Goal: Information Seeking & Learning: Learn about a topic

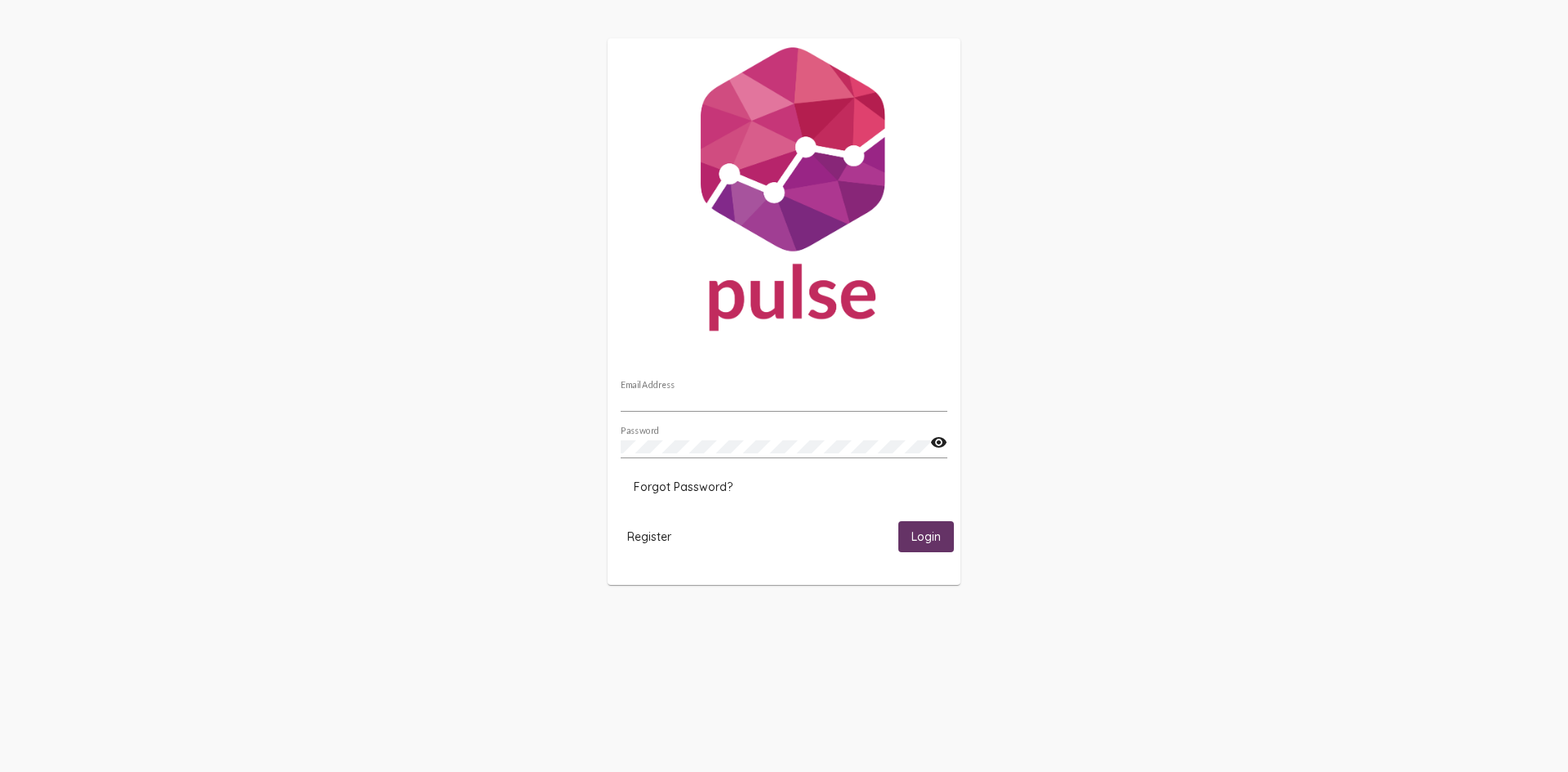
type input "keanu@alphaproject.org"
click at [921, 546] on button "Login" at bounding box center [926, 537] width 56 height 30
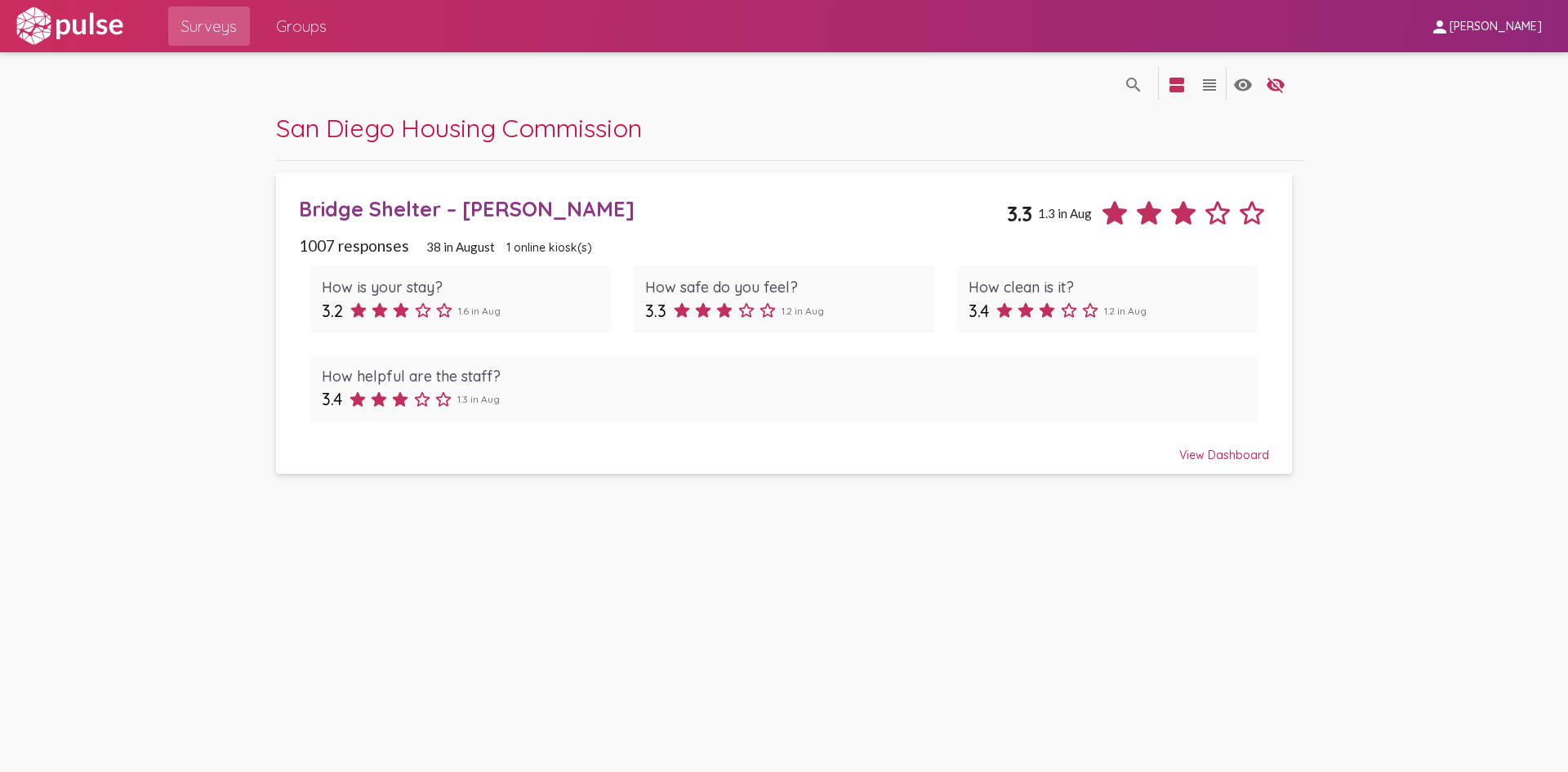
click at [1229, 456] on div "View Dashboard" at bounding box center [784, 448] width 971 height 30
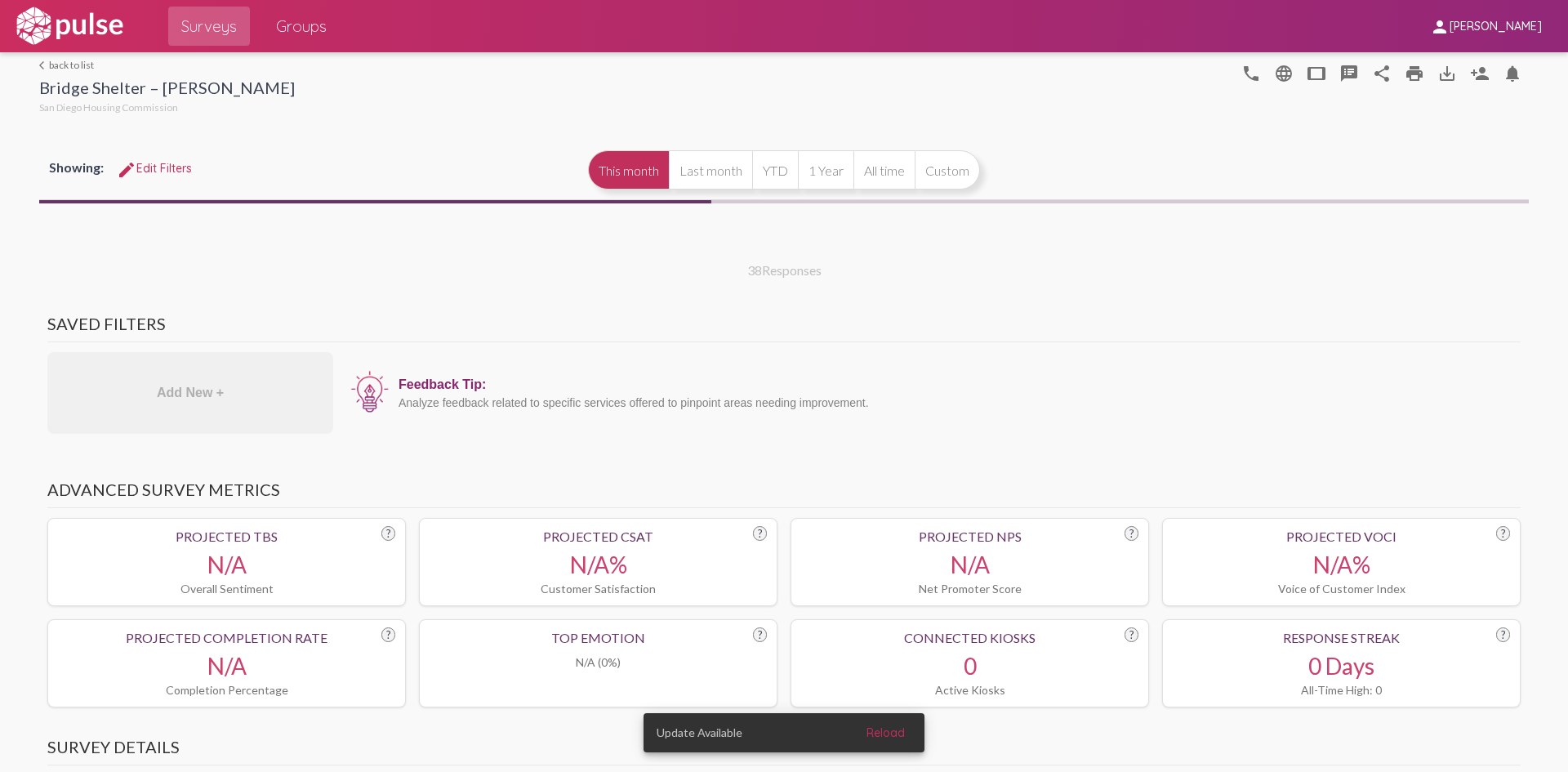
click at [893, 731] on span "Reload" at bounding box center [885, 733] width 39 height 15
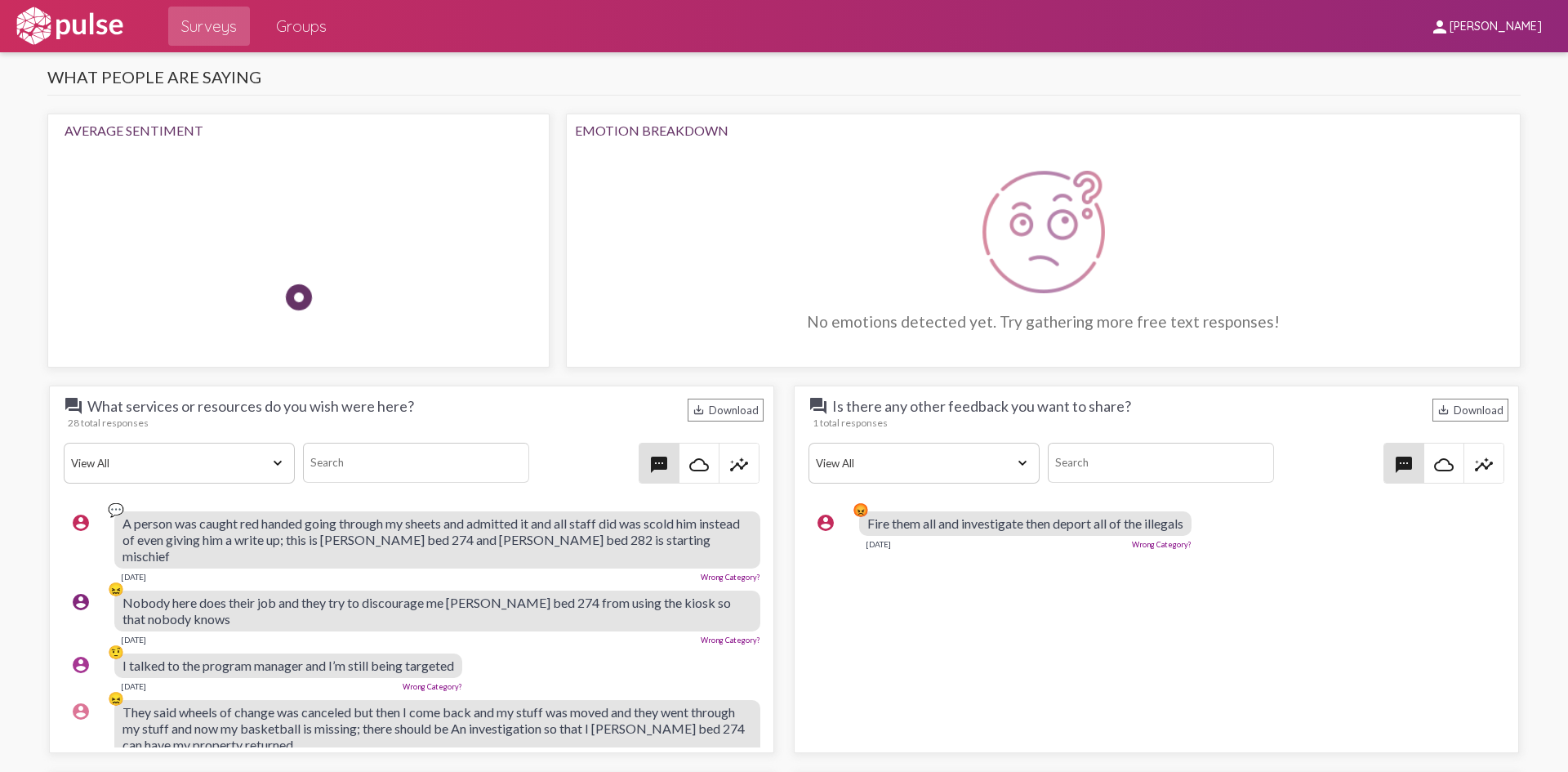
scroll to position [1553, 0]
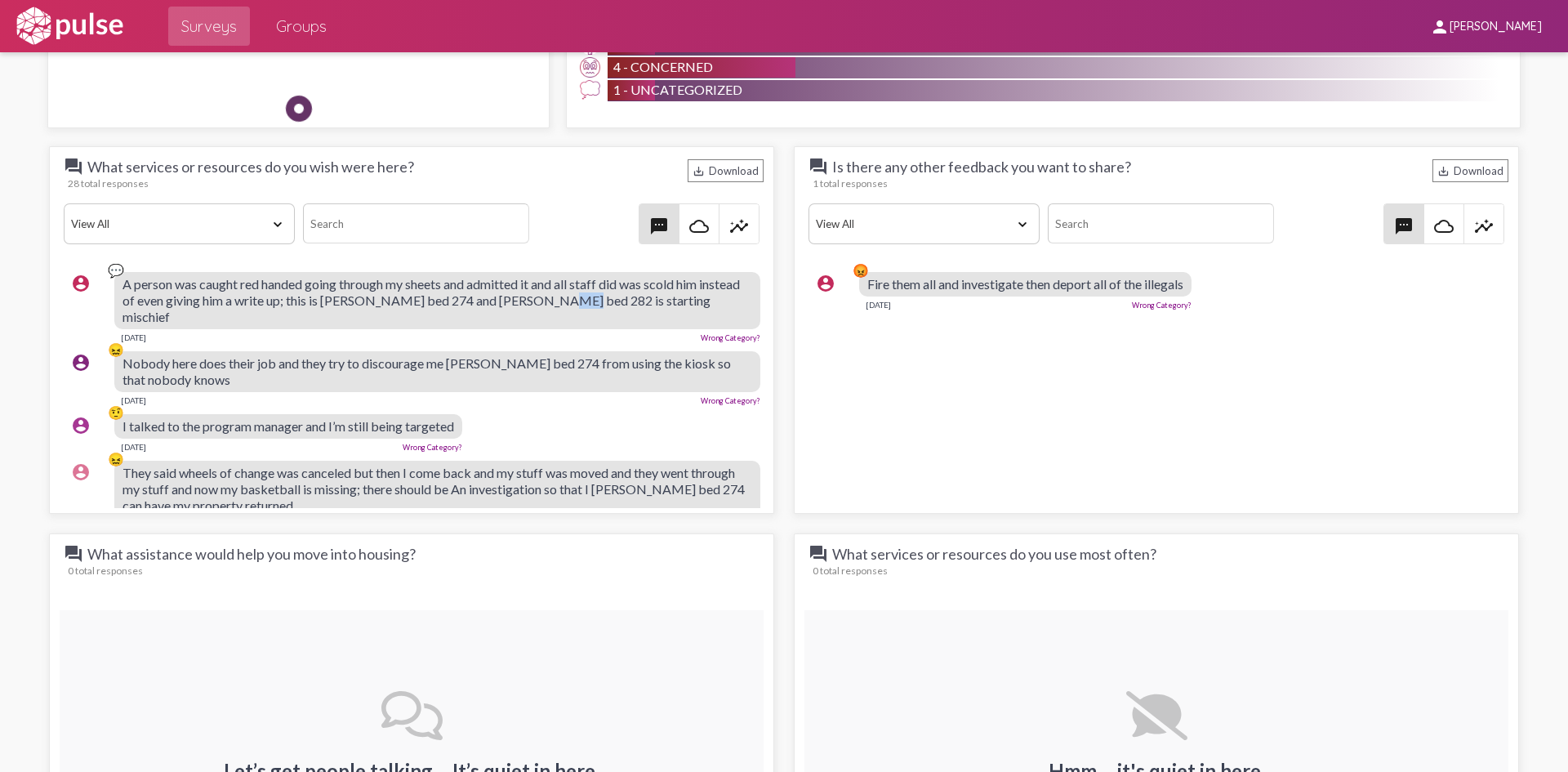
drag, startPoint x: 572, startPoint y: 301, endPoint x: 592, endPoint y: 301, distance: 20.0
click at [592, 301] on span "A person was caught red handed going through my sheets and admitted it and all …" at bounding box center [432, 300] width 618 height 48
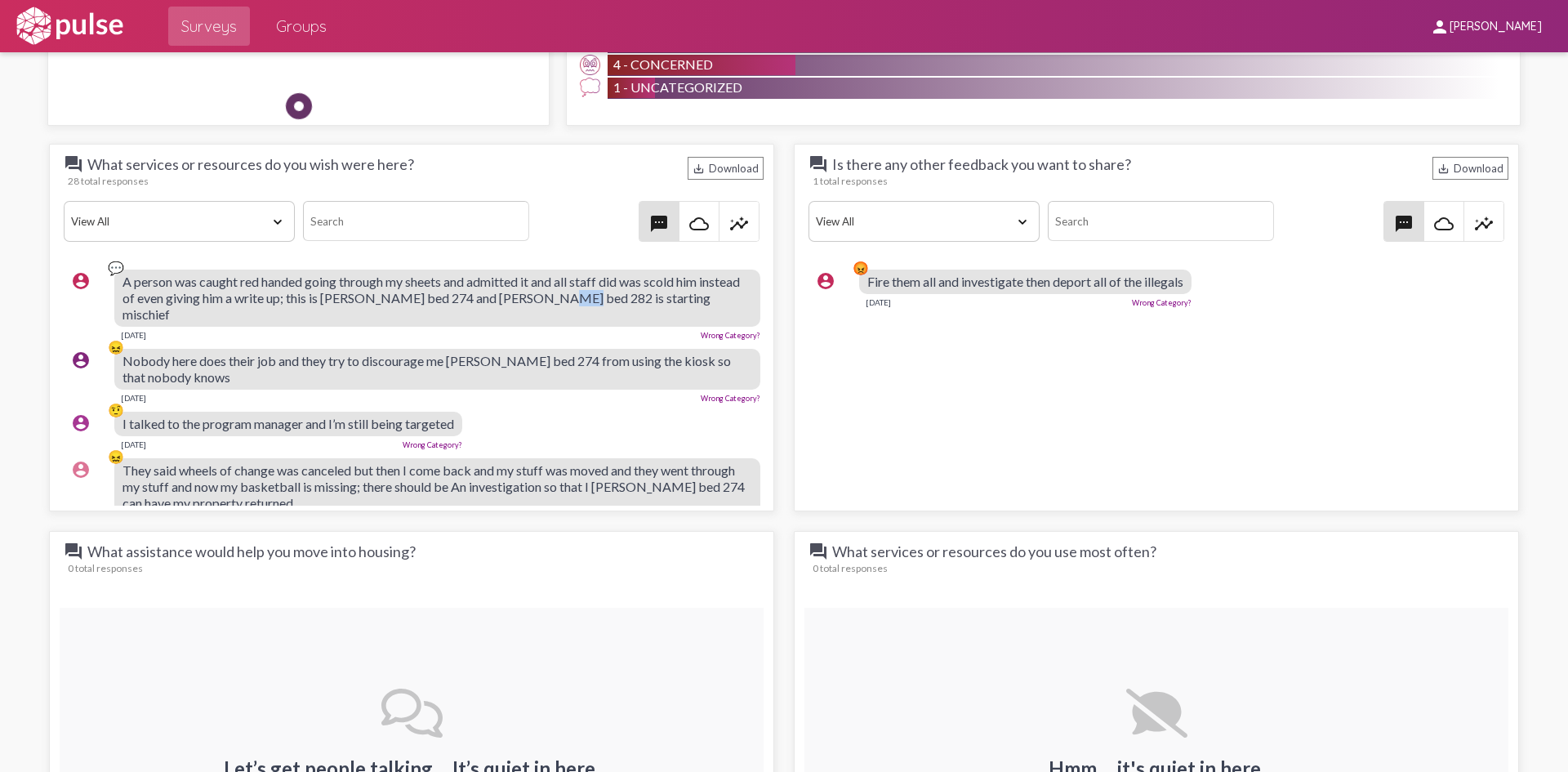
scroll to position [1519, 0]
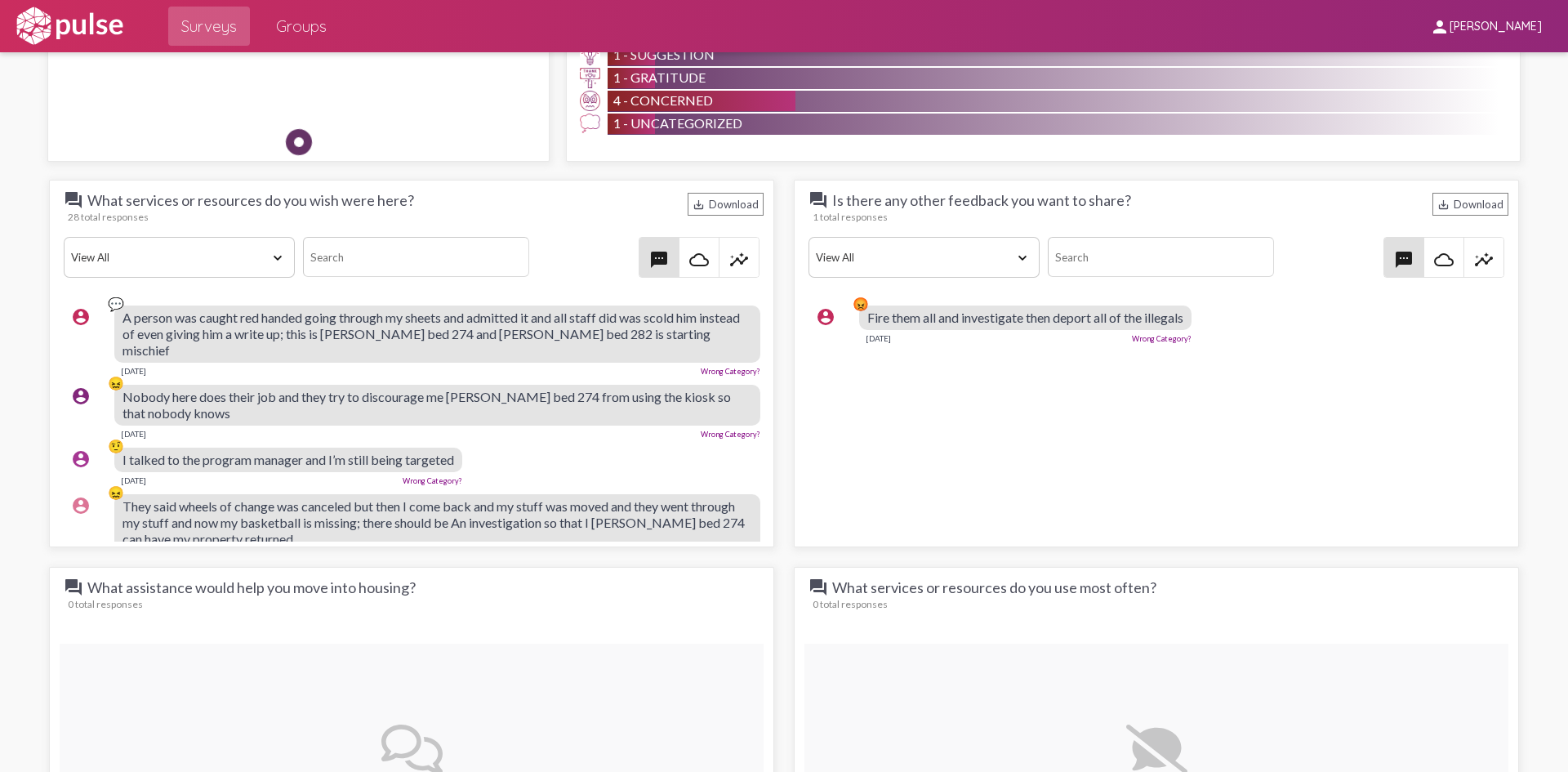
click at [545, 441] on div "account_circle 🤨 I talked to the program manager and I’m still being targeted […" at bounding box center [416, 467] width 704 height 52
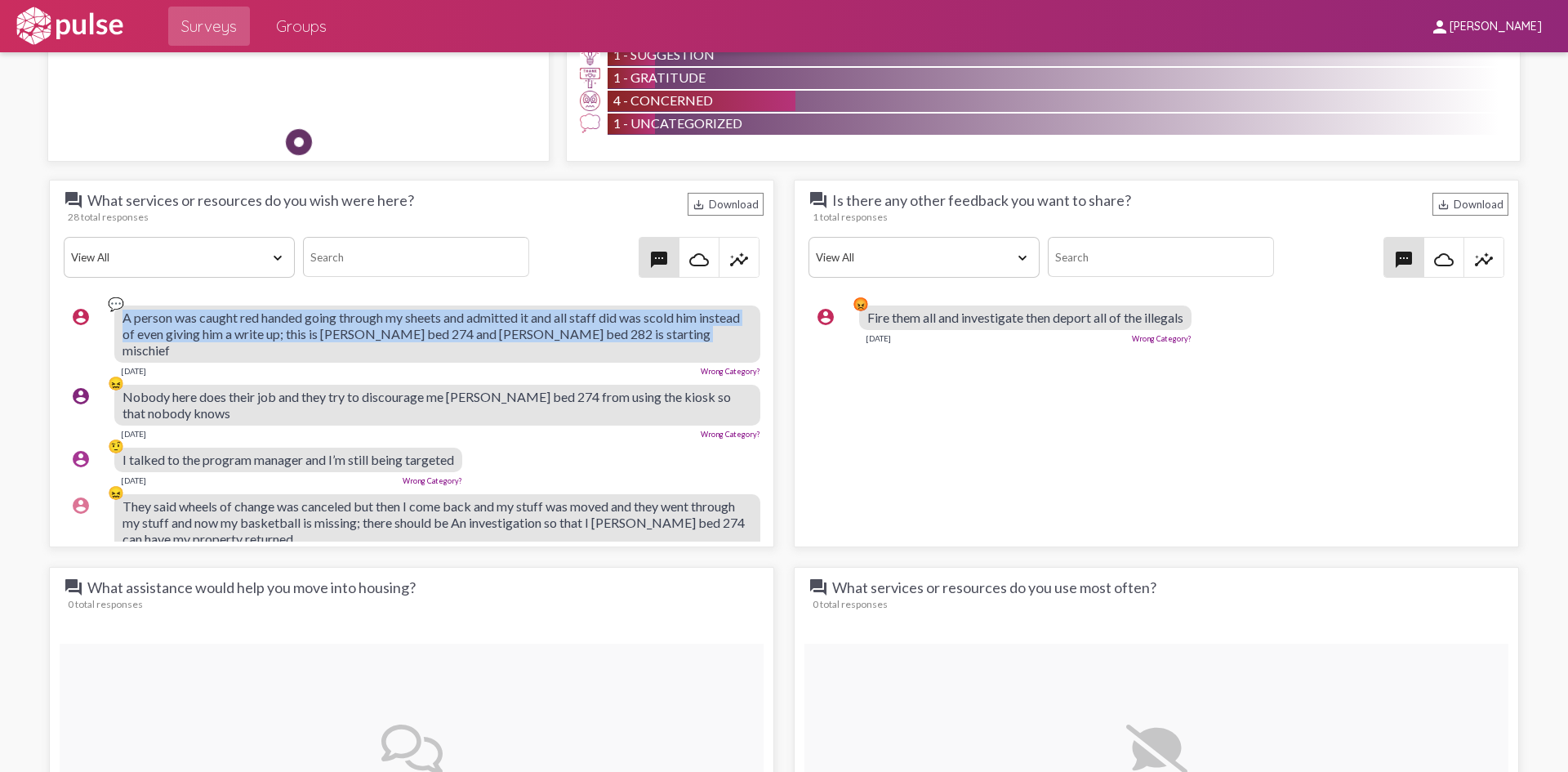
drag, startPoint x: 120, startPoint y: 313, endPoint x: 717, endPoint y: 337, distance: 597.5
click at [717, 337] on div "account_circle 💬 A person was caught red handed going through my sheets and adm…" at bounding box center [416, 340] width 704 height 85
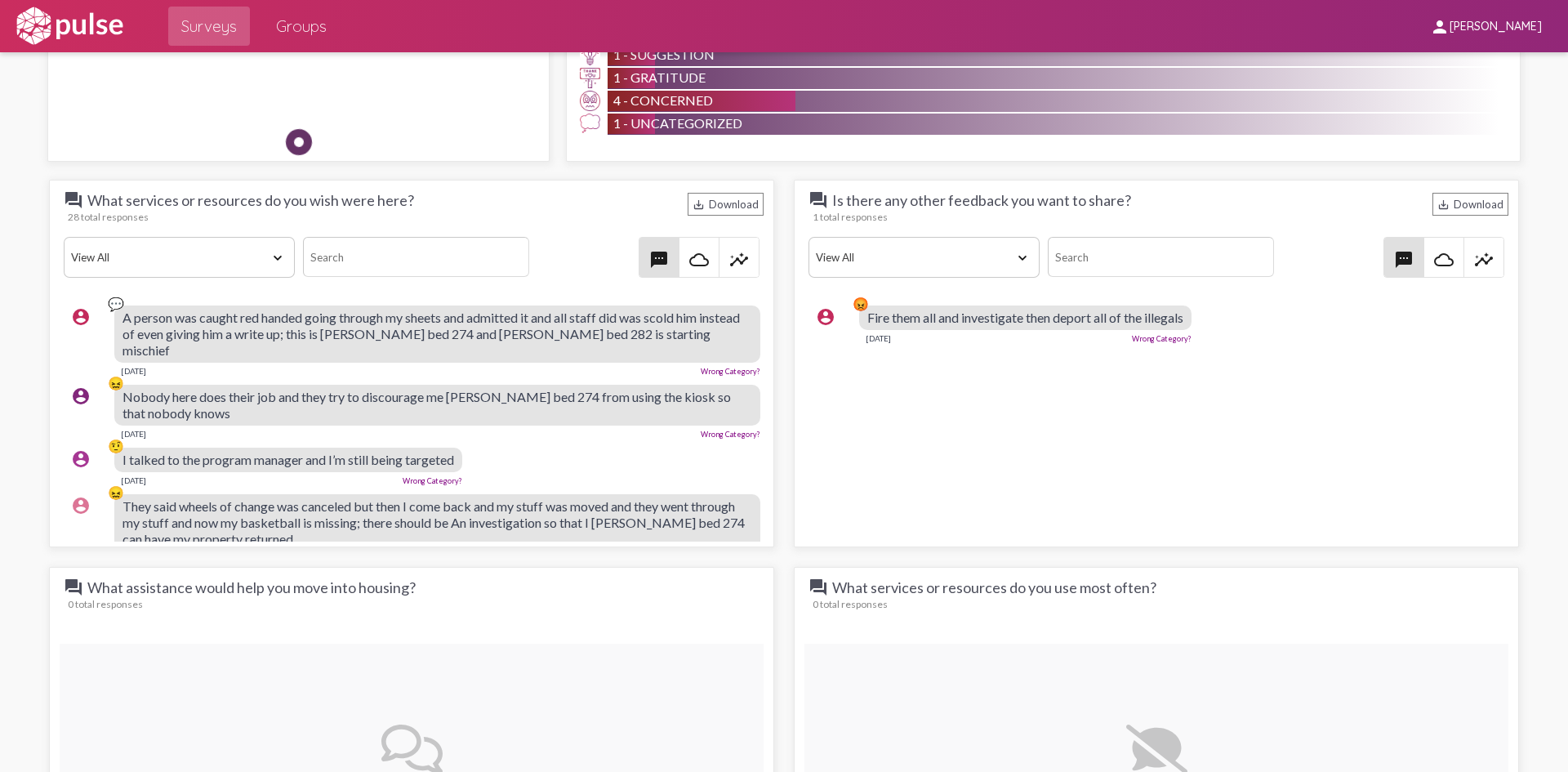
drag, startPoint x: 617, startPoint y: 355, endPoint x: 604, endPoint y: 351, distance: 13.6
click at [617, 363] on div "[DATE] Wrong Category?" at bounding box center [438, 369] width 646 height 13
drag, startPoint x: 570, startPoint y: 328, endPoint x: 592, endPoint y: 331, distance: 22.2
click at [592, 331] on span "A person was caught red handed going through my sheets and admitted it and all …" at bounding box center [432, 334] width 618 height 48
copy span "282"
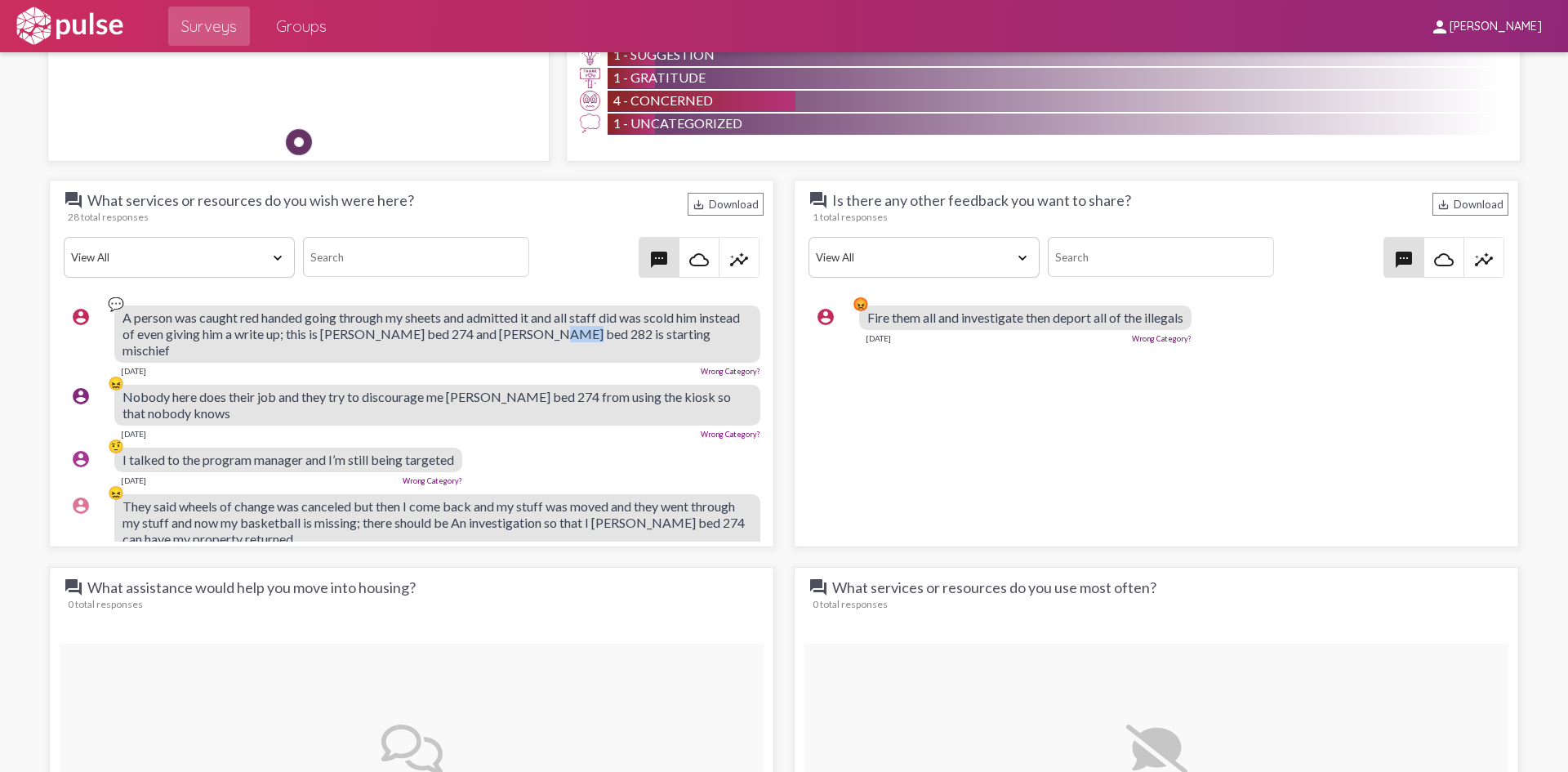
click at [274, 407] on div "Nobody here does their job and they try to discourage me [PERSON_NAME] bed 274 …" at bounding box center [438, 412] width 646 height 54
click at [604, 460] on div "account_circle 🤨 I talked to the program manager and I’m still being targeted […" at bounding box center [416, 467] width 704 height 52
